Goal: Task Accomplishment & Management: Understand process/instructions

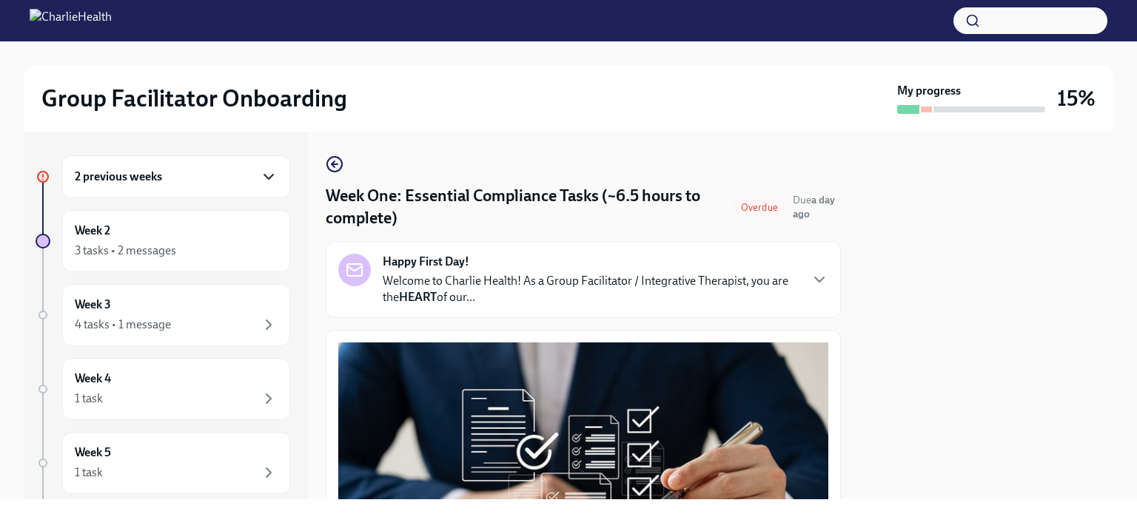
click at [260, 183] on icon "button" at bounding box center [269, 177] width 18 height 18
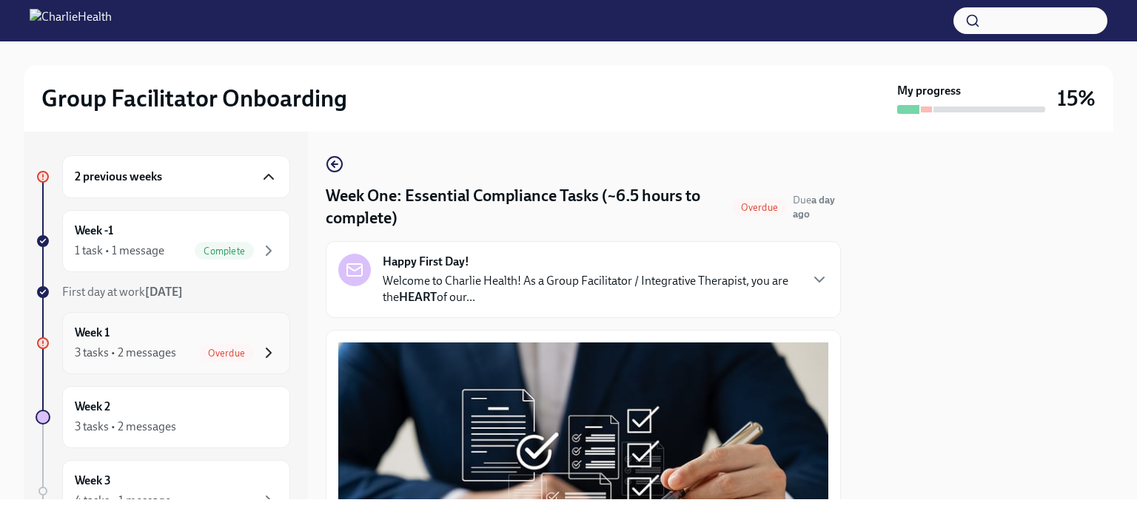
click at [260, 351] on icon "button" at bounding box center [269, 353] width 18 height 18
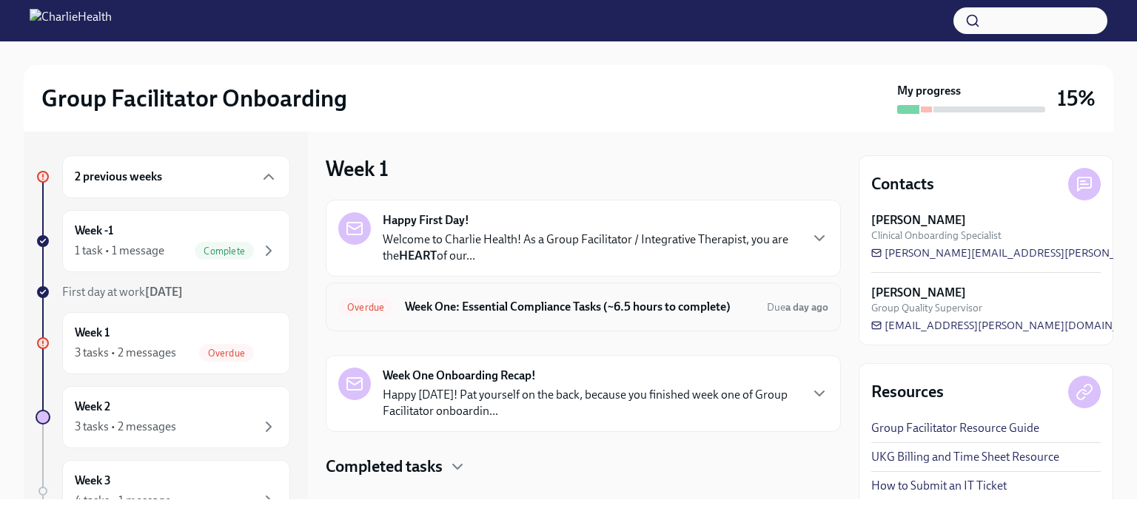
click at [463, 306] on h6 "Week One: Essential Compliance Tasks (~6.5 hours to complete)" at bounding box center [580, 307] width 350 height 16
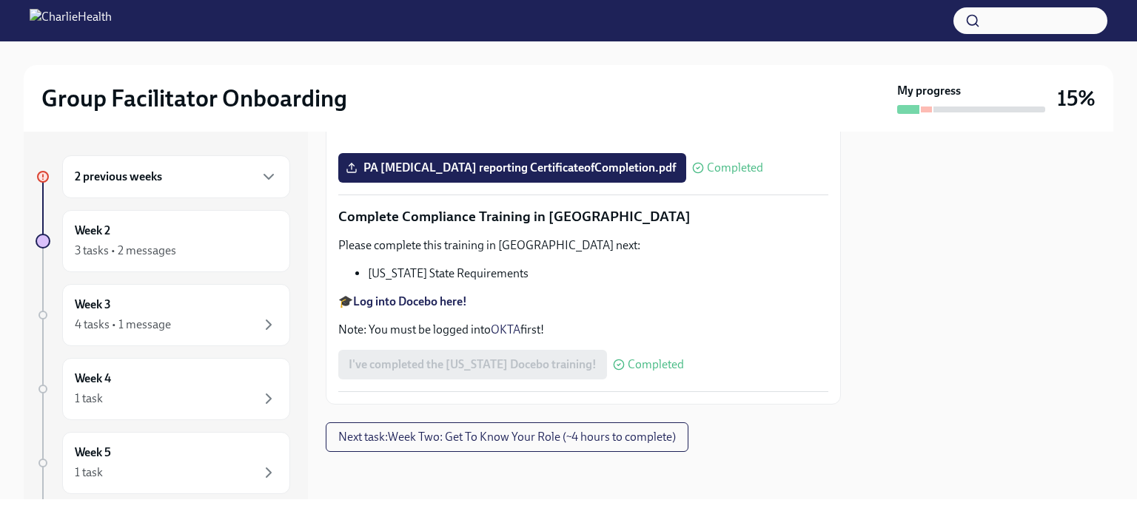
scroll to position [3297, 0]
click at [479, 351] on div "I've completed the [US_STATE] Docebo training! Completed" at bounding box center [511, 365] width 346 height 30
click at [522, 445] on button "Next task : Week Two: Get To Know Your Role (~4 hours to complete)" at bounding box center [507, 438] width 363 height 30
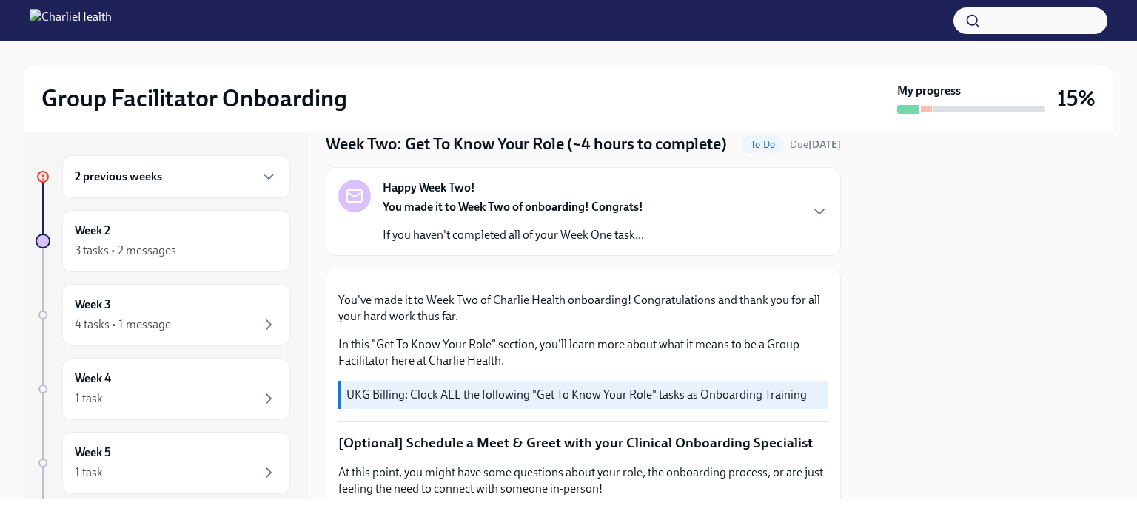
scroll to position [74, 0]
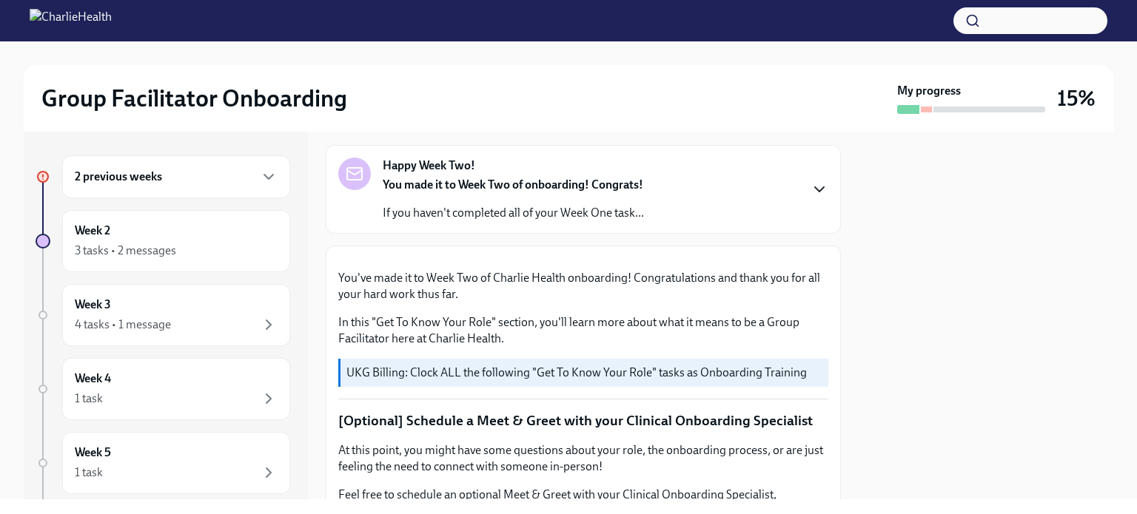
click at [810, 198] on icon "button" at bounding box center [819, 190] width 18 height 18
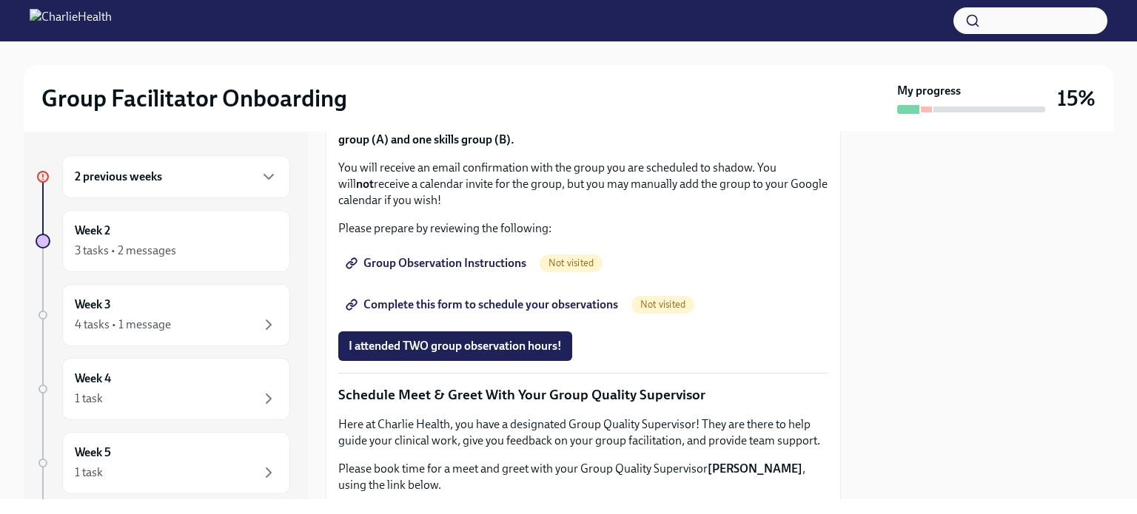
scroll to position [1258, 0]
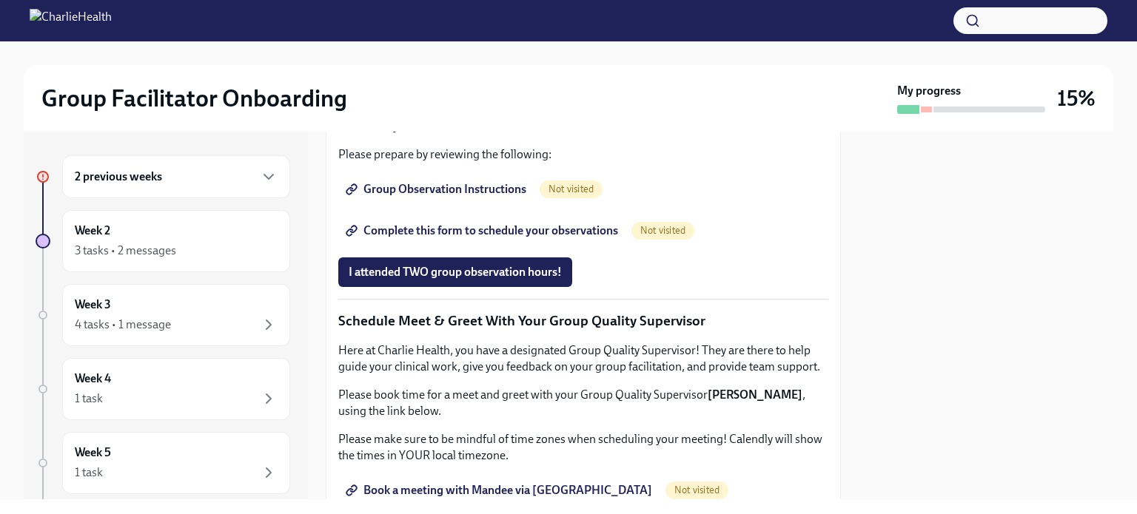
drag, startPoint x: 370, startPoint y: 289, endPoint x: 571, endPoint y: 293, distance: 201.3
copy li "How To Be A Successful Group Facilitator"
